Goal: Task Accomplishment & Management: Complete application form

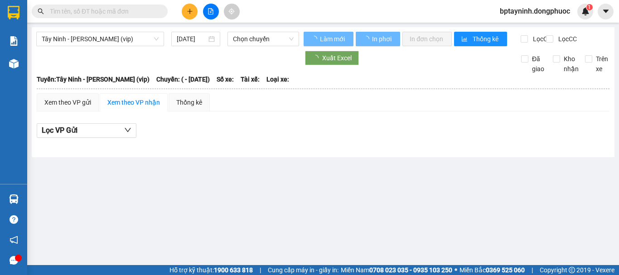
type input "[DATE]"
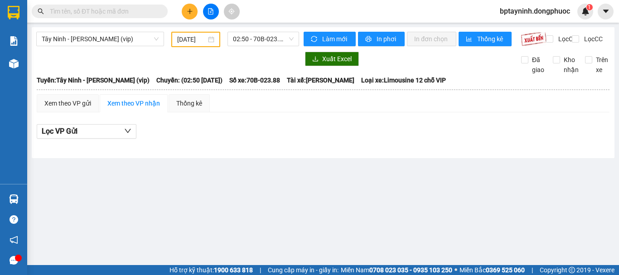
click at [260, 158] on div "Tây Ninh - Hồ Chí Minh (vip) 17/07/2025 02:50 - 70B-023.88 Làm mới In phơi In đ…" at bounding box center [323, 92] width 583 height 131
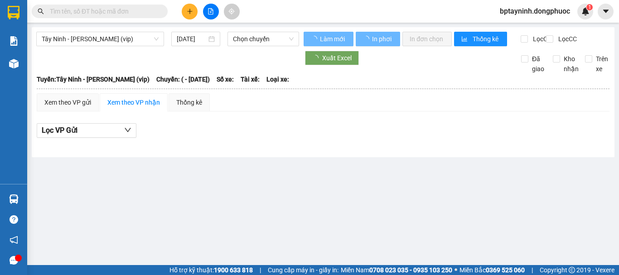
type input "[DATE]"
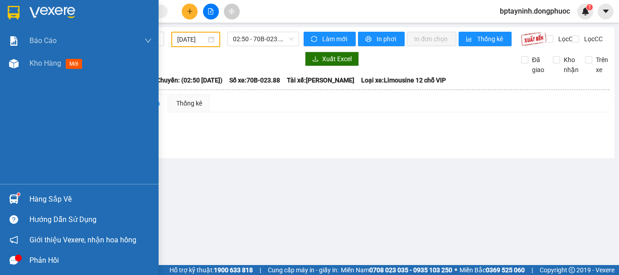
click at [19, 198] on div at bounding box center [14, 199] width 16 height 16
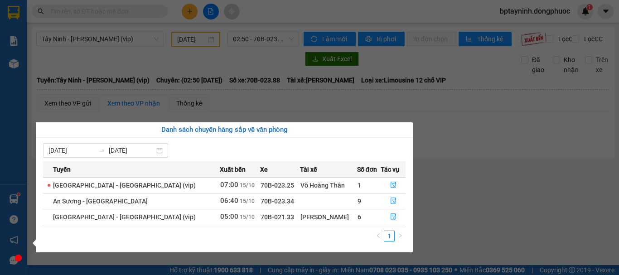
click at [178, 58] on section "Kết quả tìm kiếm ( 0 ) Bộ lọc No Data bptayninh.dongphuoc 1 Báo cáo Mẫu 1: Báo …" at bounding box center [309, 137] width 619 height 275
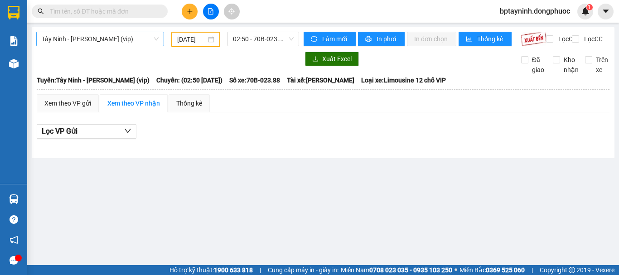
click at [131, 38] on span "Tây Ninh - [PERSON_NAME] (vip)" at bounding box center [100, 39] width 117 height 14
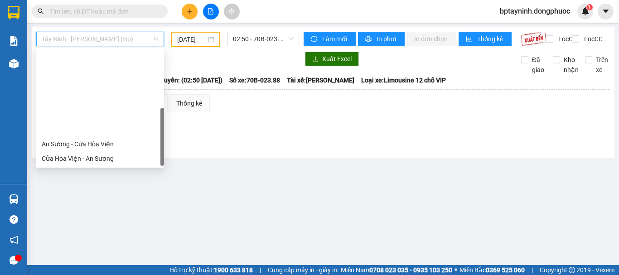
scroll to position [102, 0]
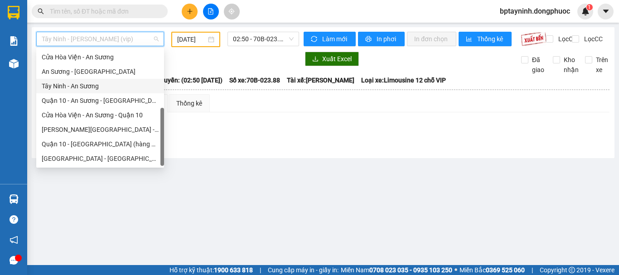
click at [100, 86] on div "Tây Ninh - An Sương" at bounding box center [100, 86] width 117 height 10
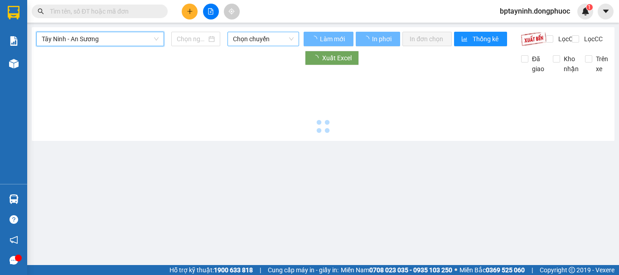
click at [253, 40] on span "Chọn chuyến" at bounding box center [263, 39] width 61 height 14
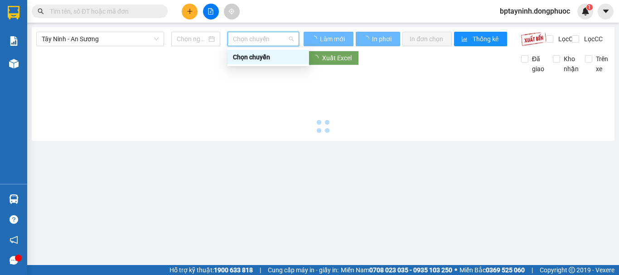
type input "[DATE]"
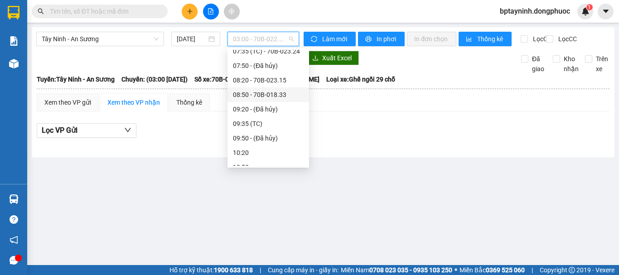
scroll to position [76, 0]
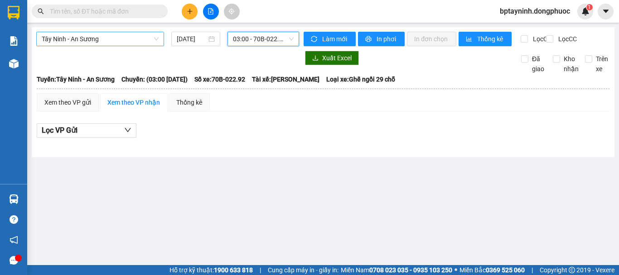
click at [134, 39] on span "Tây Ninh - An Sương" at bounding box center [100, 39] width 117 height 14
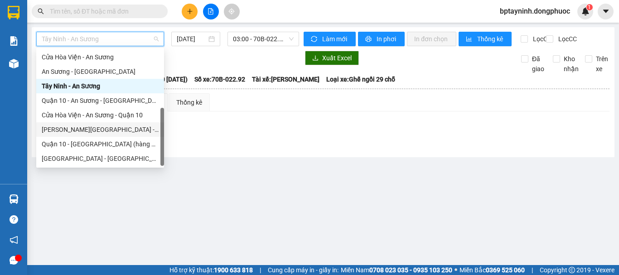
scroll to position [0, 0]
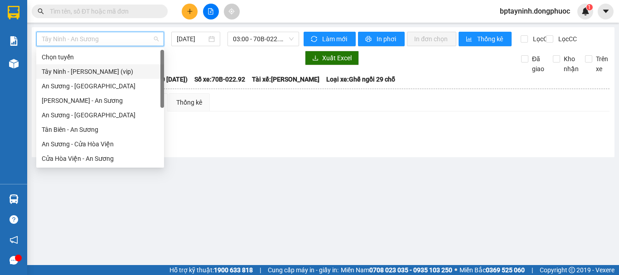
click at [115, 64] on div "Chọn tuyến" at bounding box center [100, 57] width 128 height 15
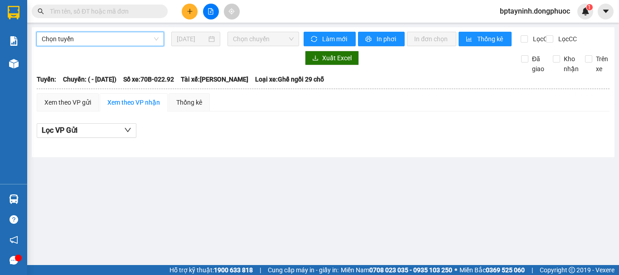
click at [119, 40] on span "Chọn tuyến" at bounding box center [100, 39] width 117 height 14
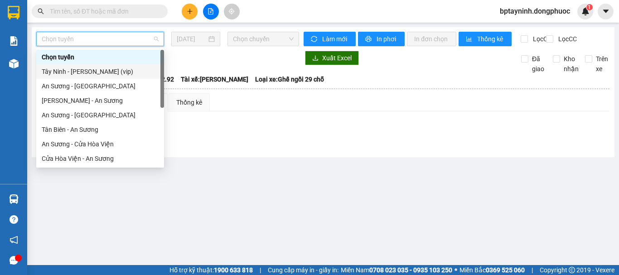
click at [119, 74] on div "Tây Ninh - [PERSON_NAME] (vip)" at bounding box center [100, 72] width 117 height 10
type input "[DATE]"
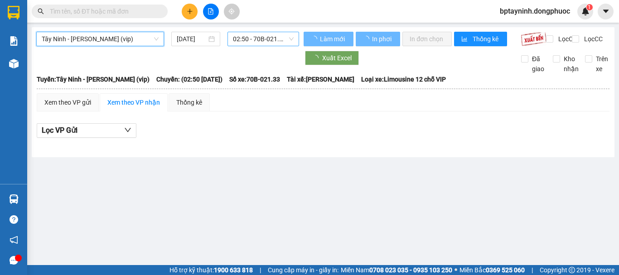
click at [259, 39] on span "02:50 - 70B-021.33" at bounding box center [263, 39] width 61 height 14
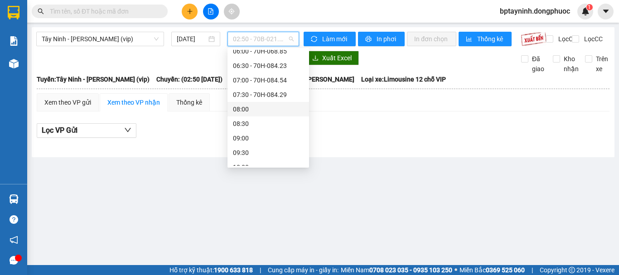
scroll to position [90, 0]
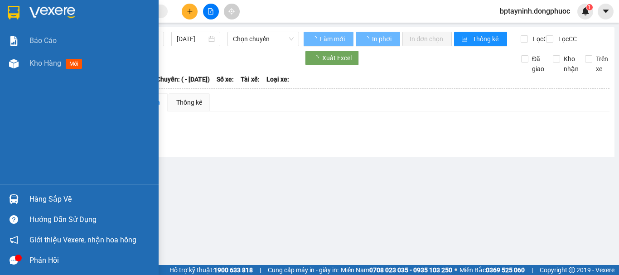
click at [42, 195] on div "Hàng sắp về" at bounding box center [90, 200] width 122 height 14
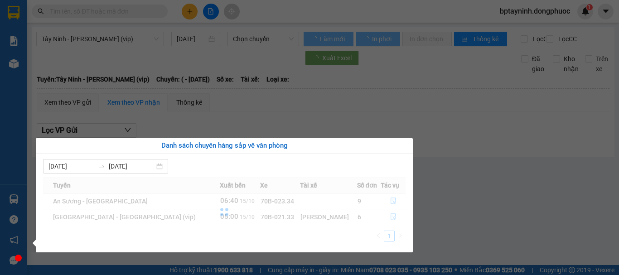
type input "[DATE]"
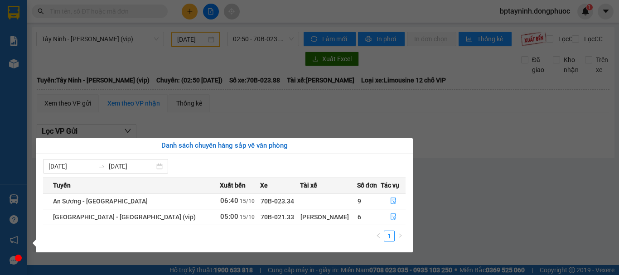
click at [494, 166] on section "Kết quả tìm kiếm ( 0 ) Bộ lọc No Data bptayninh.dongphuoc 1 Báo cáo Mẫu 1: Báo …" at bounding box center [309, 137] width 619 height 275
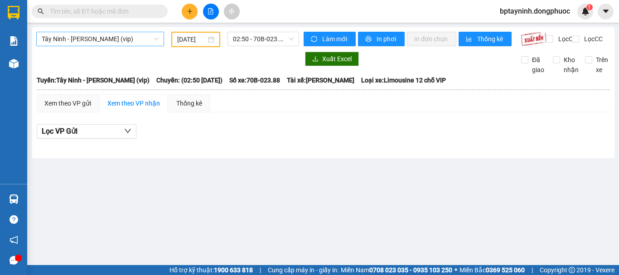
click at [114, 34] on span "Tây Ninh - [PERSON_NAME] (vip)" at bounding box center [100, 39] width 117 height 14
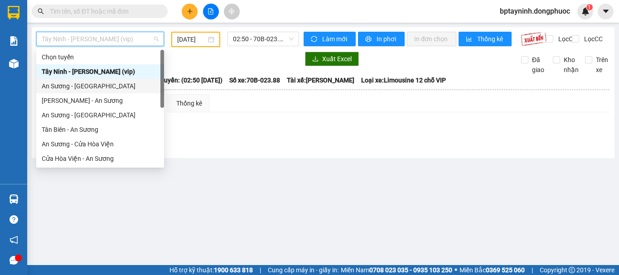
scroll to position [102, 0]
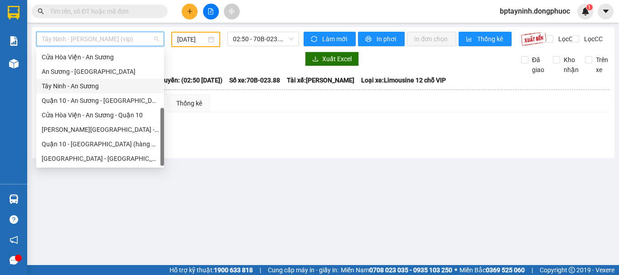
drag, startPoint x: 95, startPoint y: 84, endPoint x: 165, endPoint y: 68, distance: 72.1
click at [95, 83] on div "Tây Ninh - An Sương" at bounding box center [100, 86] width 117 height 10
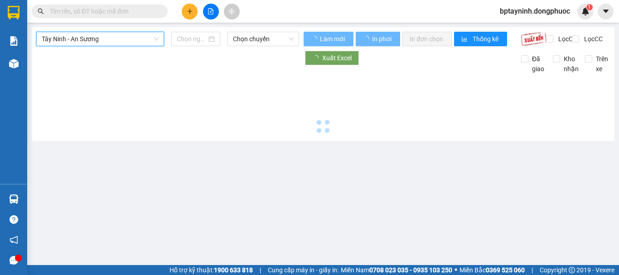
type input "[DATE]"
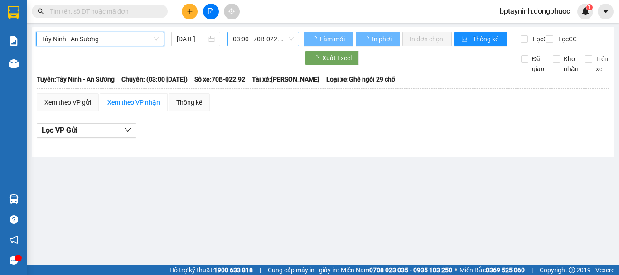
click at [253, 42] on span "03:00 - 70B-022.92" at bounding box center [263, 39] width 61 height 14
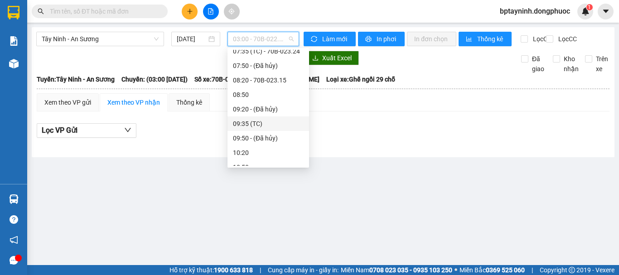
scroll to position [76, 0]
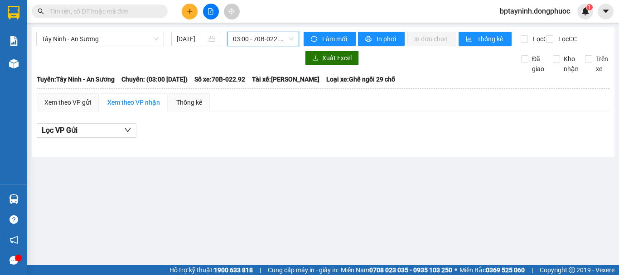
click at [117, 12] on input "text" at bounding box center [103, 11] width 107 height 10
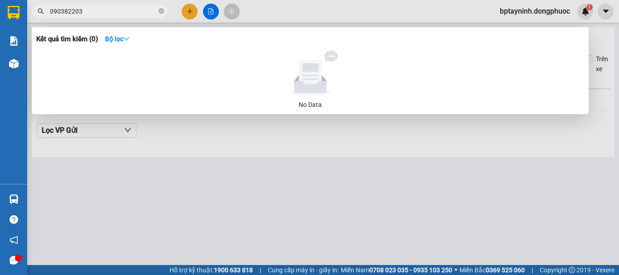
click at [75, 11] on input "090382203" at bounding box center [103, 11] width 107 height 10
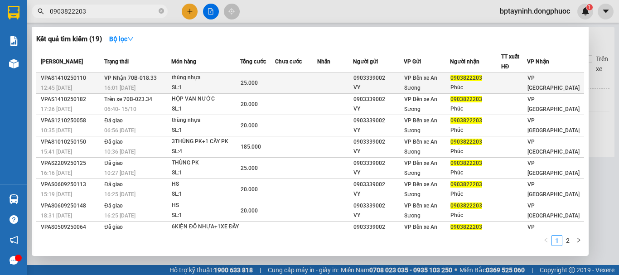
type input "0903822203"
click at [194, 84] on div "SL: 1" at bounding box center [206, 88] width 68 height 10
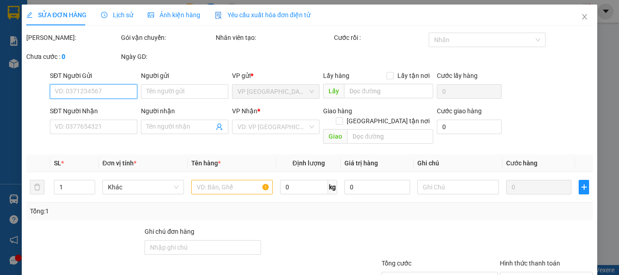
type input "0903339002"
type input "VY"
type input "0903822203"
type input "Phúc"
type input "25.000"
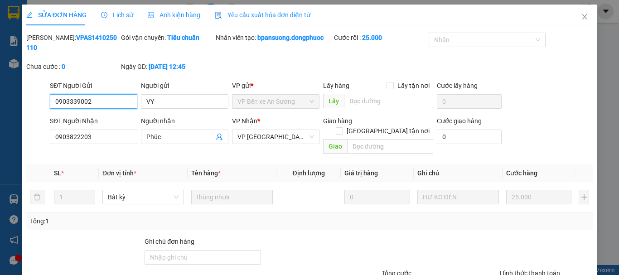
scroll to position [62, 0]
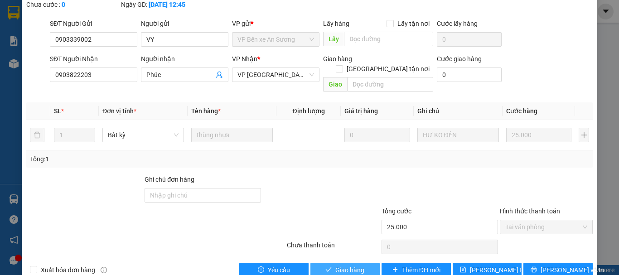
click at [357, 265] on span "Giao hàng" at bounding box center [349, 270] width 29 height 10
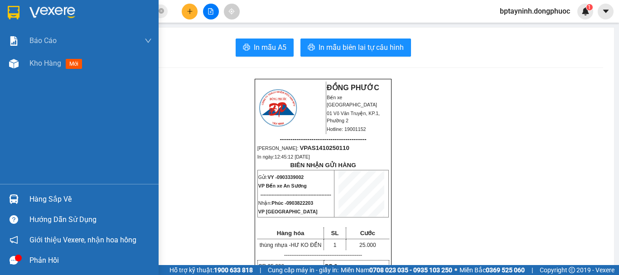
click at [54, 202] on div "Hàng sắp về" at bounding box center [90, 200] width 122 height 14
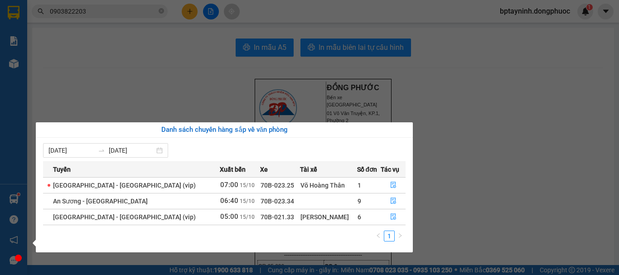
click at [436, 133] on section "Kết quả tìm kiếm ( 19 ) Bộ lọc Mã ĐH Trạng thái Món hàng Tổng cước Chưa cước Nh…" at bounding box center [309, 137] width 619 height 275
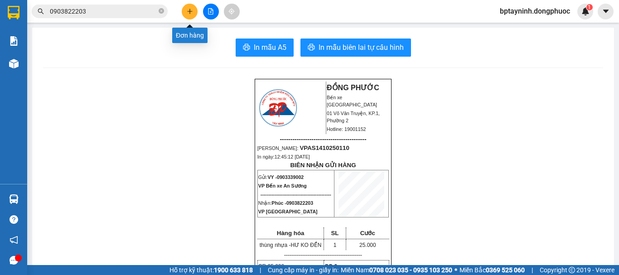
click at [187, 11] on icon "plus" at bounding box center [190, 11] width 6 height 6
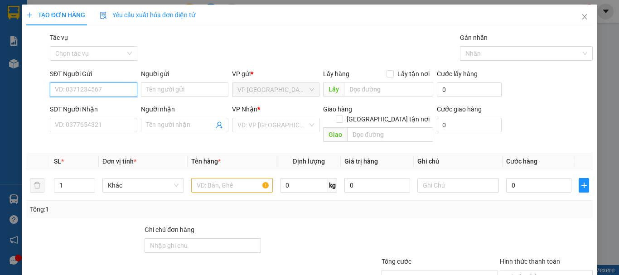
click at [86, 93] on input "SĐT Người Gửi" at bounding box center [93, 89] width 87 height 15
type input "0949969699"
drag, startPoint x: 108, startPoint y: 105, endPoint x: 106, endPoint y: 99, distance: 6.2
click at [107, 105] on div "0949969699 - NAM" at bounding box center [93, 108] width 76 height 10
type input "NAM"
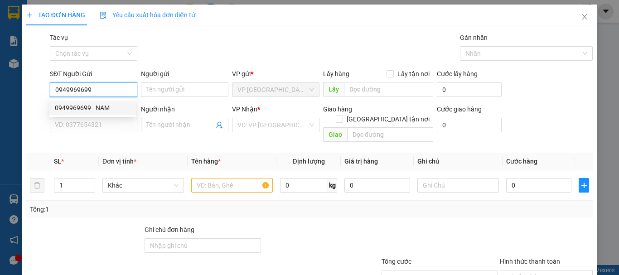
type input "0903756277"
type input "SƠN"
type input "120.000"
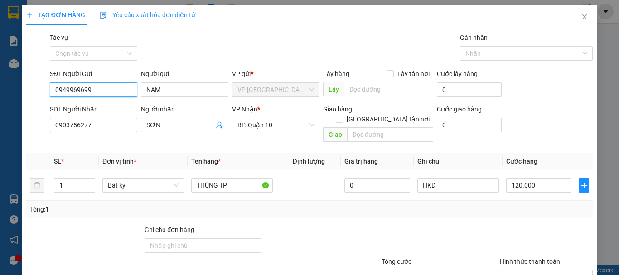
type input "0949969699"
drag, startPoint x: 102, startPoint y: 125, endPoint x: 2, endPoint y: 129, distance: 99.3
click at [0, 128] on div "TẠO ĐƠN HÀNG Yêu cầu xuất hóa đơn điện tử Transit Pickup Surcharge Ids Transit …" at bounding box center [309, 137] width 619 height 275
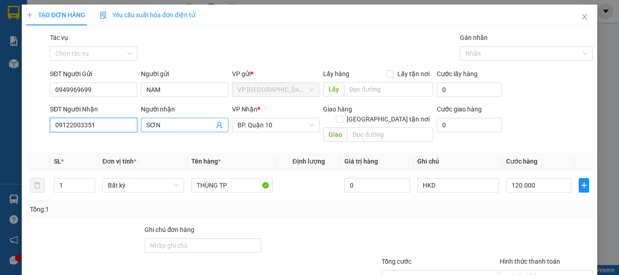
type input "09122003351"
drag, startPoint x: 170, startPoint y: 125, endPoint x: 149, endPoint y: 129, distance: 21.2
click at [150, 129] on input "SƠN" at bounding box center [180, 125] width 68 height 10
click at [116, 127] on input "09122003351" at bounding box center [93, 125] width 87 height 15
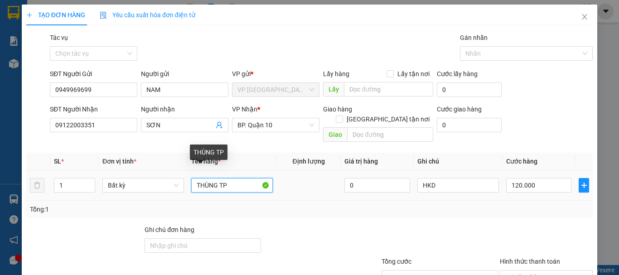
click at [227, 178] on input "THÙNG TP" at bounding box center [232, 185] width 82 height 15
type input "THÙNG QA + BÁNH KẸO"
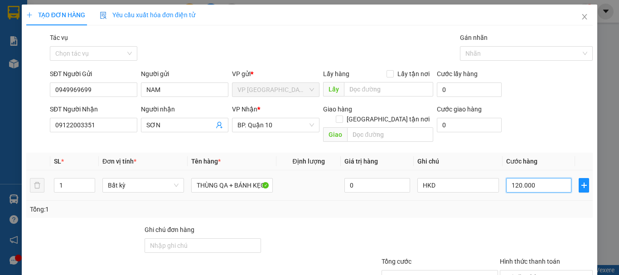
click at [543, 178] on input "120.000" at bounding box center [538, 185] width 65 height 15
type input "1"
type input "15"
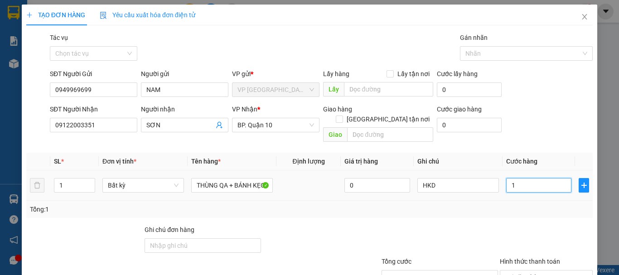
type input "15"
type input "150"
type input "150.000"
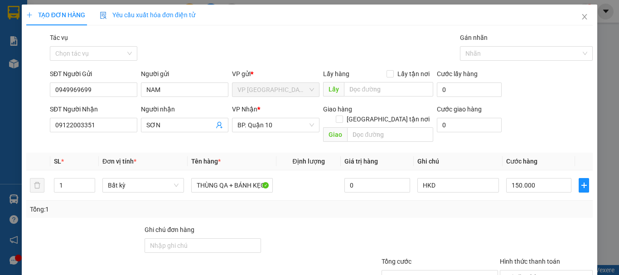
click at [535, 204] on div "Tổng: 1" at bounding box center [309, 209] width 559 height 10
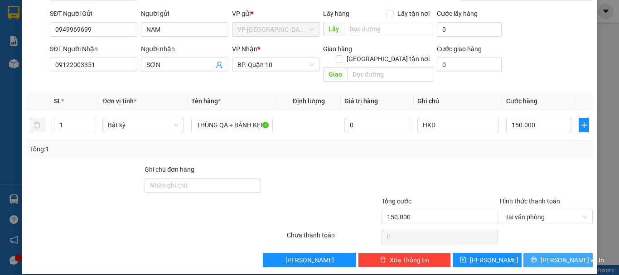
click at [554, 255] on span "[PERSON_NAME] và In" at bounding box center [572, 260] width 63 height 10
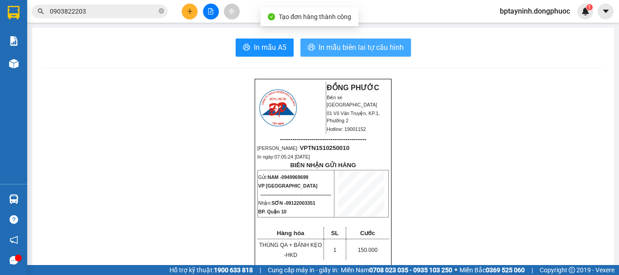
click at [353, 53] on button "In mẫu biên lai tự cấu hình" at bounding box center [356, 48] width 111 height 18
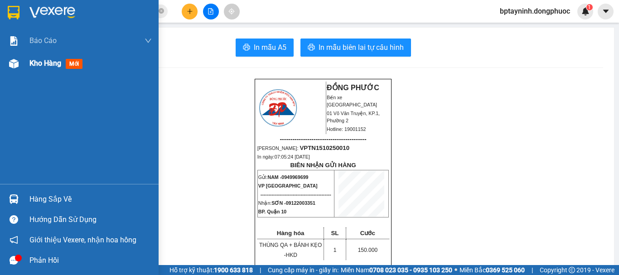
drag, startPoint x: 42, startPoint y: 63, endPoint x: 48, endPoint y: 68, distance: 7.5
click at [42, 63] on span "Kho hàng" at bounding box center [45, 63] width 32 height 9
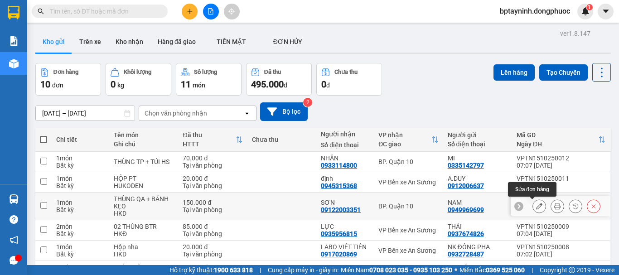
click at [536, 206] on icon at bounding box center [539, 206] width 6 height 6
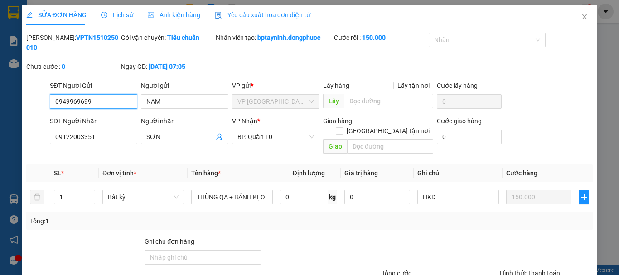
type input "0949969699"
type input "NAM"
type input "09122003351"
type input "SƠN"
type input "150.000"
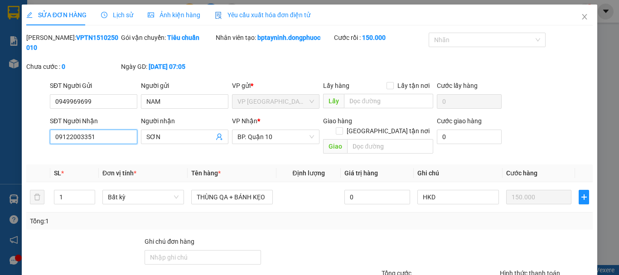
click at [70, 130] on input "09122003351" at bounding box center [93, 137] width 87 height 15
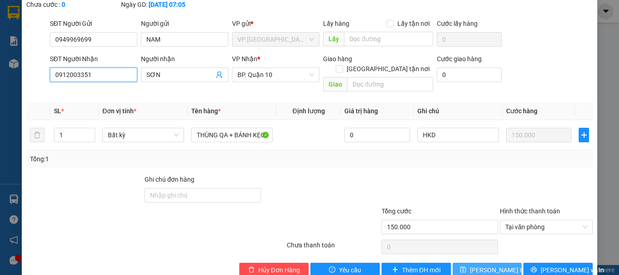
type input "0912003351"
click at [477, 265] on span "[PERSON_NAME] thay đổi" at bounding box center [506, 270] width 73 height 10
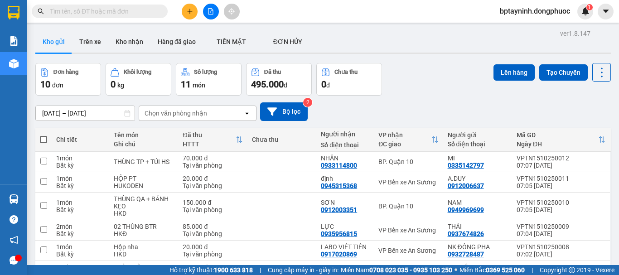
click at [209, 6] on button at bounding box center [211, 12] width 16 height 16
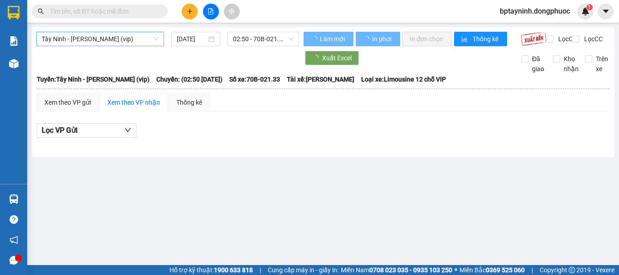
click at [127, 40] on span "Tây Ninh - [PERSON_NAME] (vip)" at bounding box center [100, 39] width 117 height 14
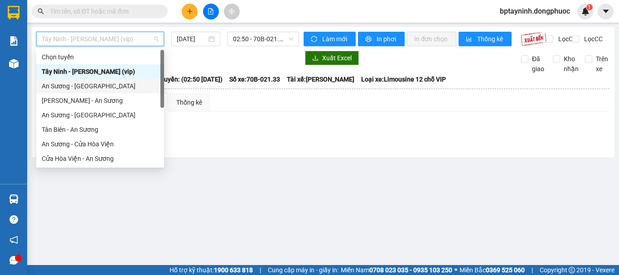
scroll to position [102, 0]
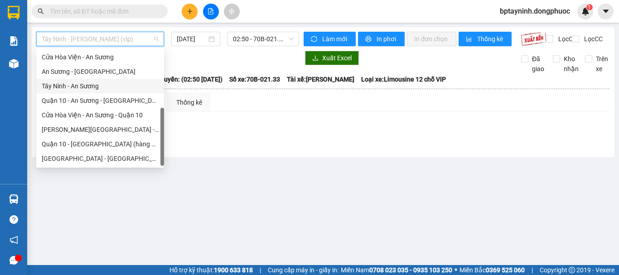
click at [108, 87] on div "Tây Ninh - An Sương" at bounding box center [100, 86] width 117 height 10
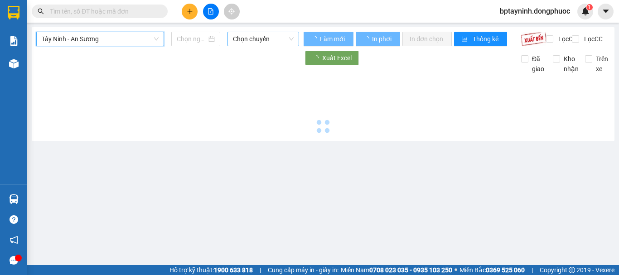
type input "[DATE]"
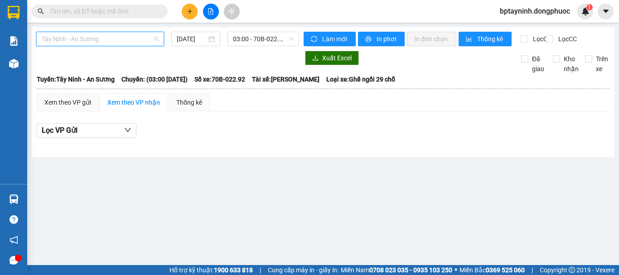
click at [138, 34] on span "Tây Ninh - An Sương" at bounding box center [100, 39] width 117 height 14
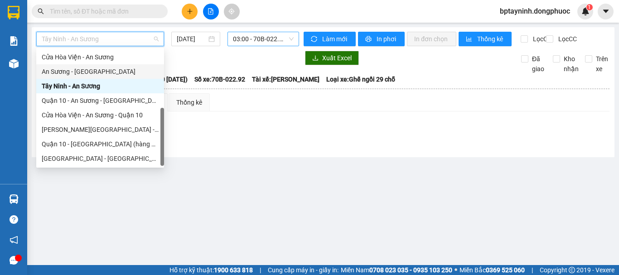
click at [257, 39] on span "03:00 - 70B-022.92" at bounding box center [263, 39] width 61 height 14
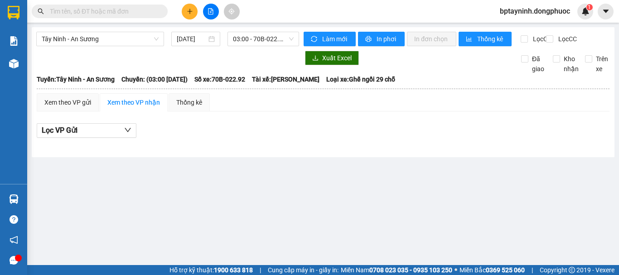
drag, startPoint x: 178, startPoint y: 11, endPoint x: 208, endPoint y: 16, distance: 30.0
click at [179, 11] on div at bounding box center [211, 12] width 68 height 16
click at [193, 13] on button at bounding box center [190, 12] width 16 height 16
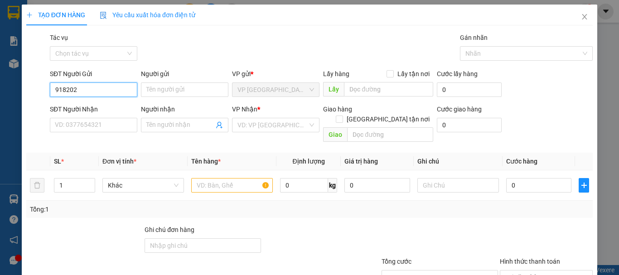
click at [55, 90] on input "918202" at bounding box center [93, 89] width 87 height 15
click at [92, 89] on input "0918202" at bounding box center [93, 89] width 87 height 15
drag, startPoint x: 101, startPoint y: 92, endPoint x: 51, endPoint y: 96, distance: 50.5
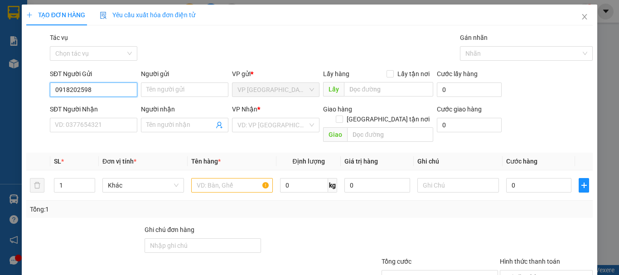
click at [51, 96] on input "0918202598" at bounding box center [93, 89] width 87 height 15
click at [63, 89] on input "09618020598" at bounding box center [93, 89] width 87 height 15
click at [65, 88] on input "09618020598" at bounding box center [93, 89] width 87 height 15
type input "0918020598"
click at [105, 105] on div "0918020598 - [GEOGRAPHIC_DATA]" at bounding box center [106, 108] width 102 height 10
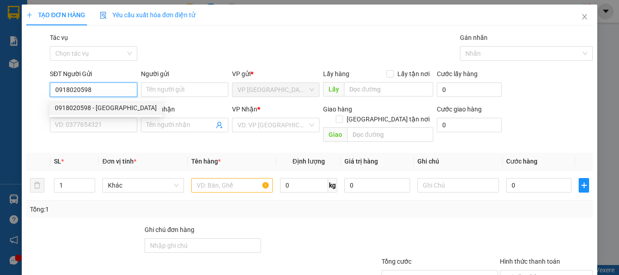
type input "[GEOGRAPHIC_DATA]"
type input "0917020869"
type input "LABO VIÊT TIÊN"
type input "20.000"
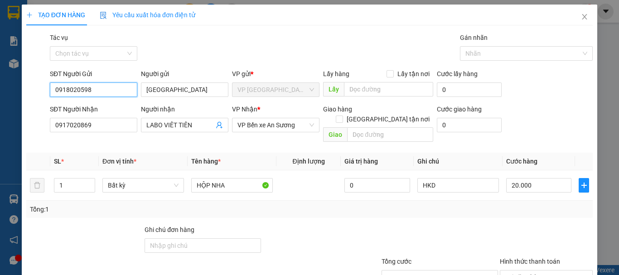
scroll to position [60, 0]
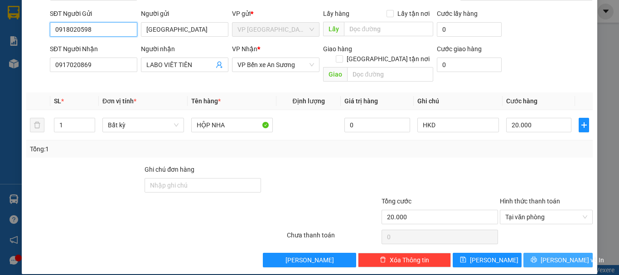
type input "0918020598"
click at [556, 255] on span "[PERSON_NAME] và In" at bounding box center [572, 260] width 63 height 10
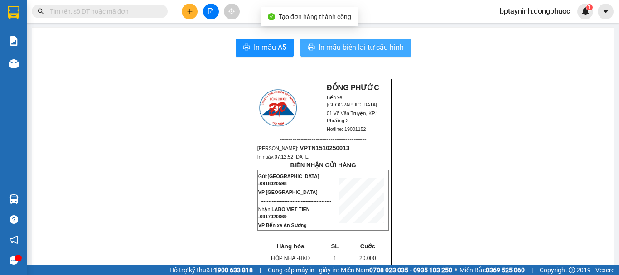
click at [387, 48] on span "In mẫu biên lai tự cấu hình" at bounding box center [361, 47] width 85 height 11
